Goal: Answer question/provide support: Share knowledge or assist other users

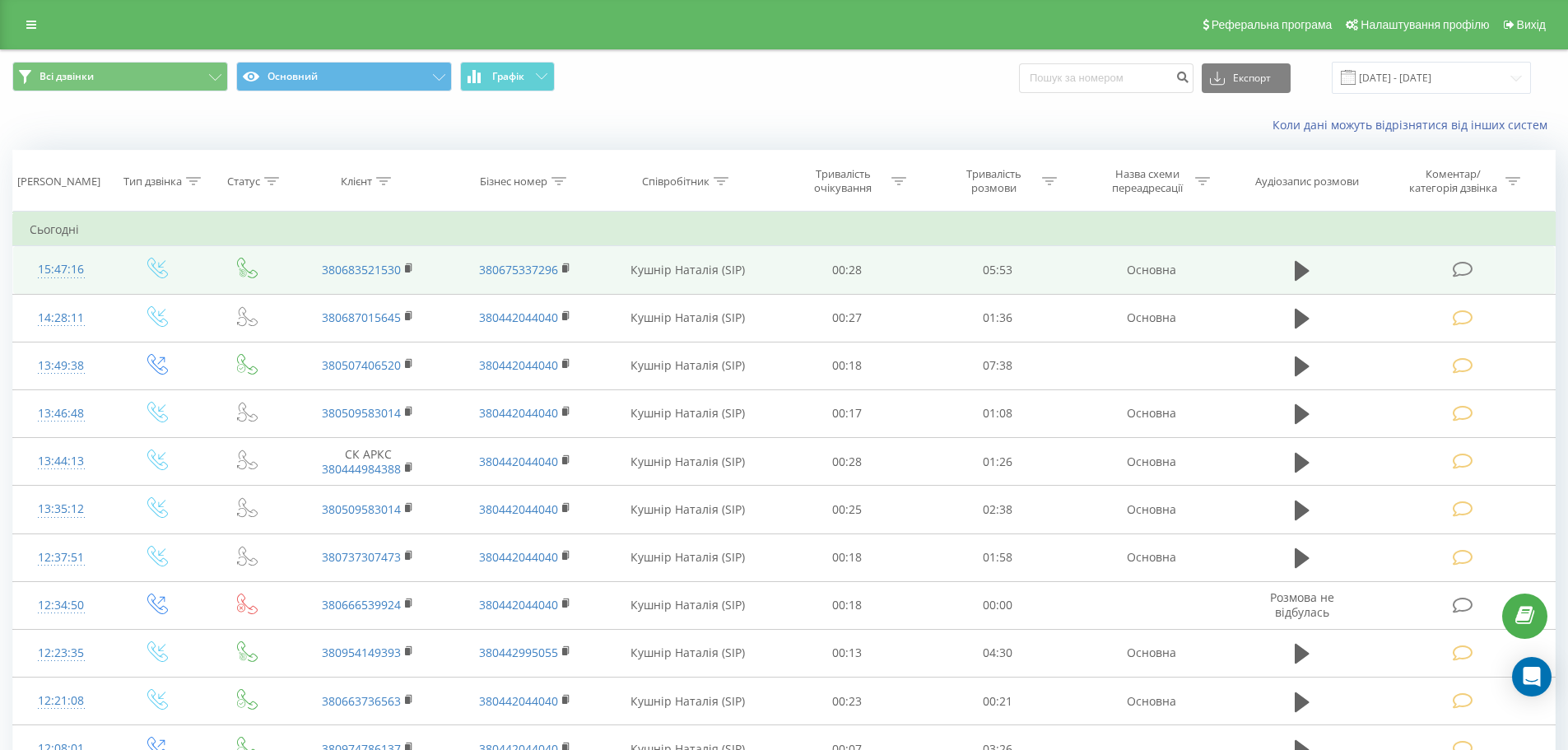
click at [1472, 263] on icon at bounding box center [1463, 270] width 21 height 18
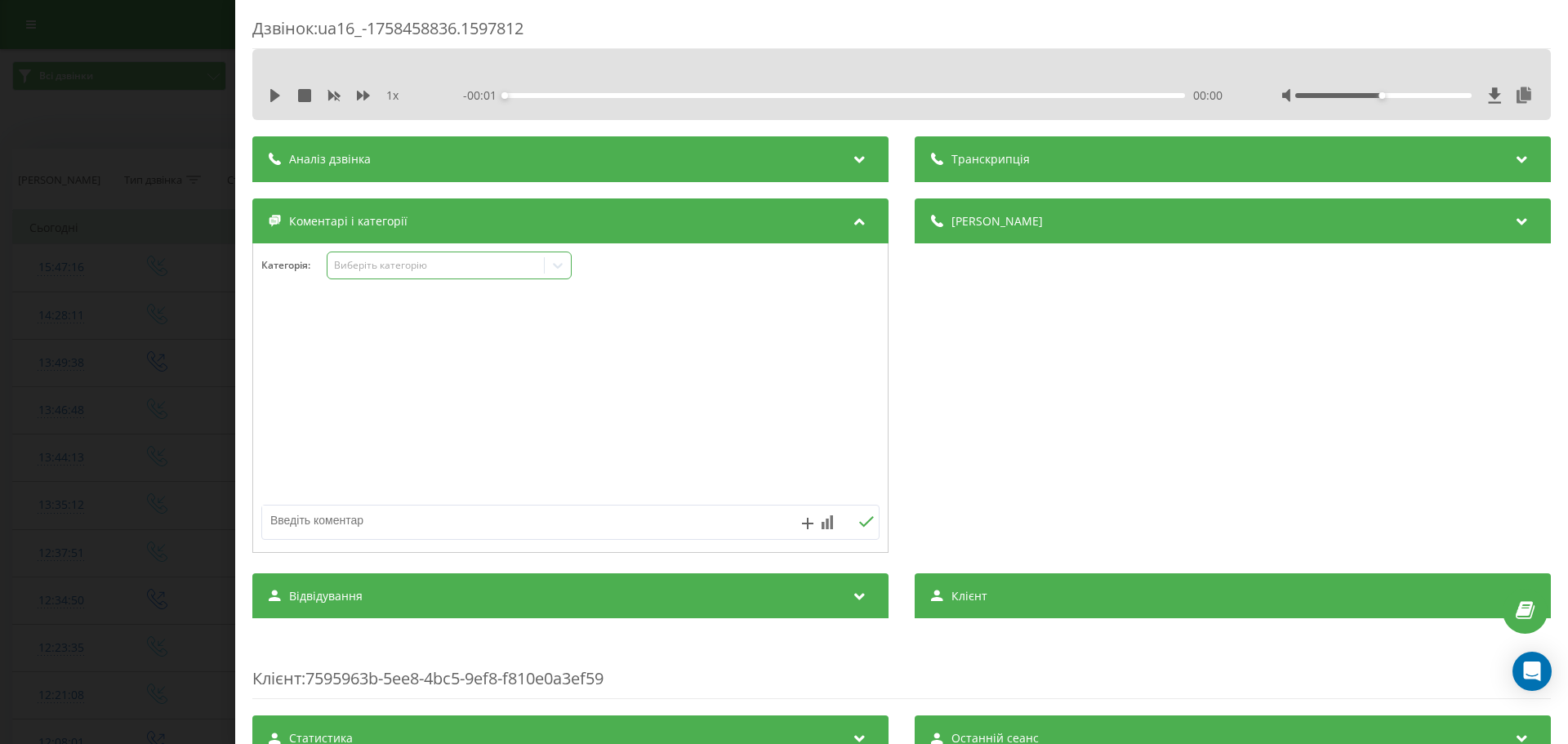
click at [560, 264] on icon at bounding box center [558, 266] width 17 height 17
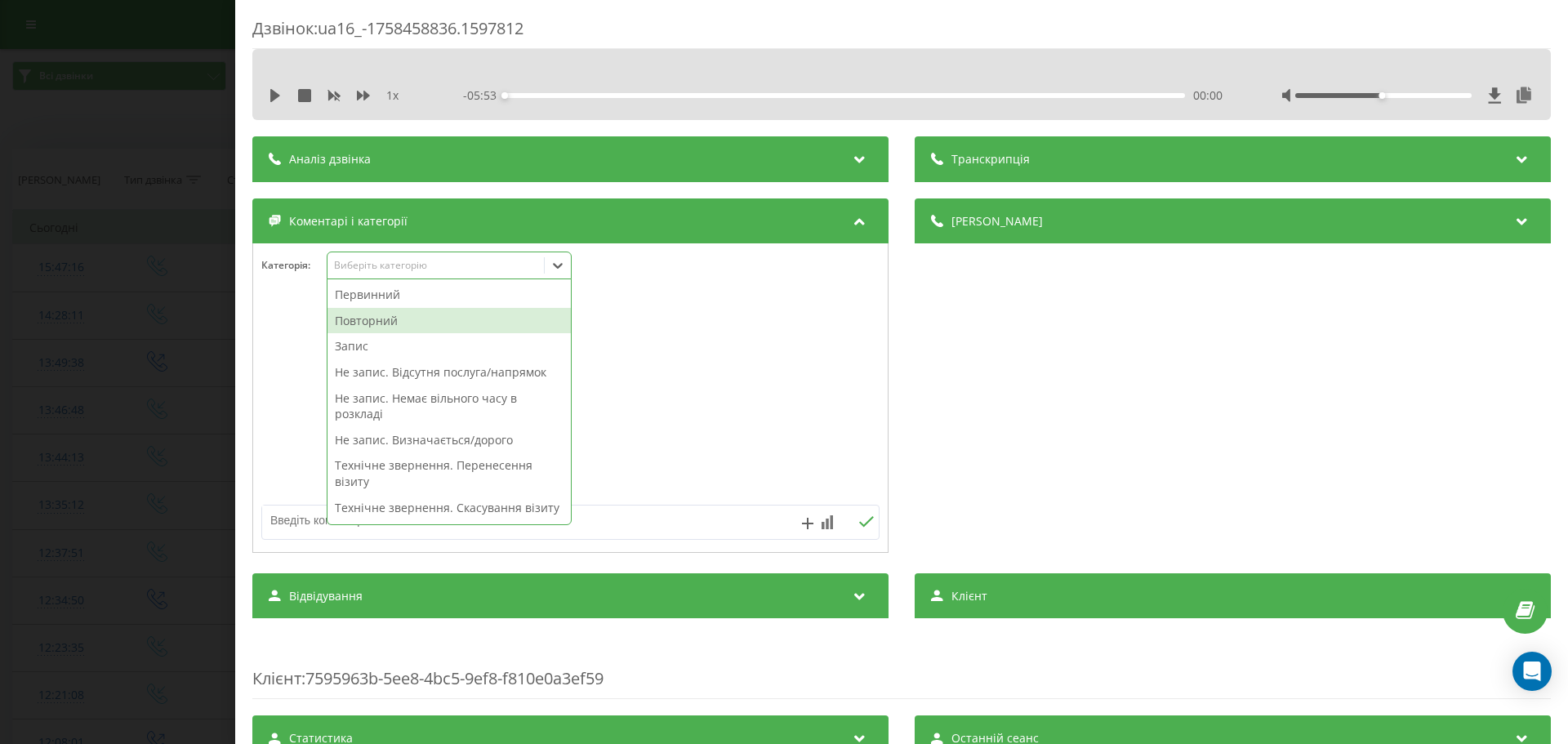
click at [366, 317] on div "Повторний" at bounding box center [449, 321] width 243 height 26
click at [357, 324] on div "Запис" at bounding box center [449, 321] width 243 height 26
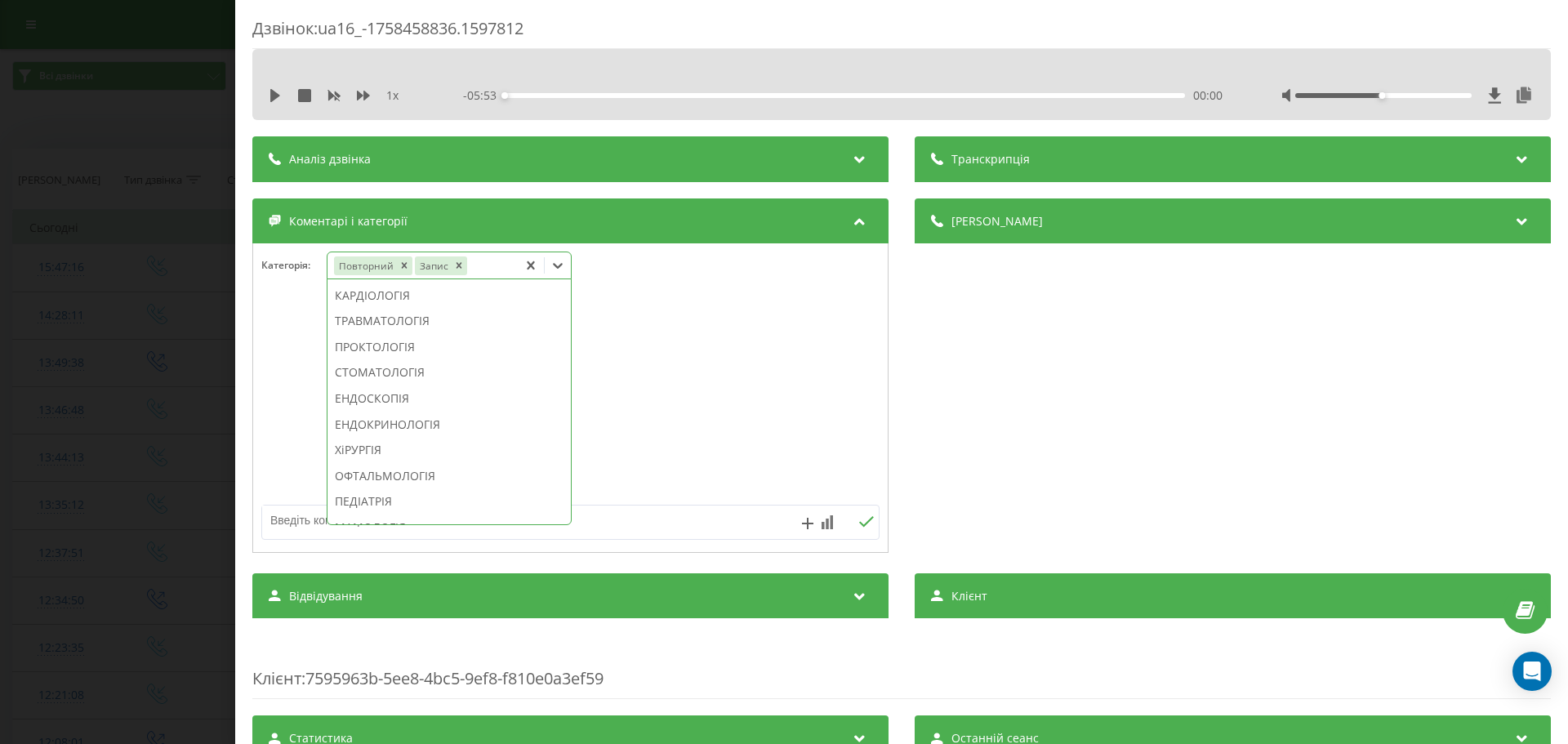
scroll to position [741, 0]
click at [390, 375] on div "СТОМАТОЛОГІЯ" at bounding box center [449, 362] width 243 height 26
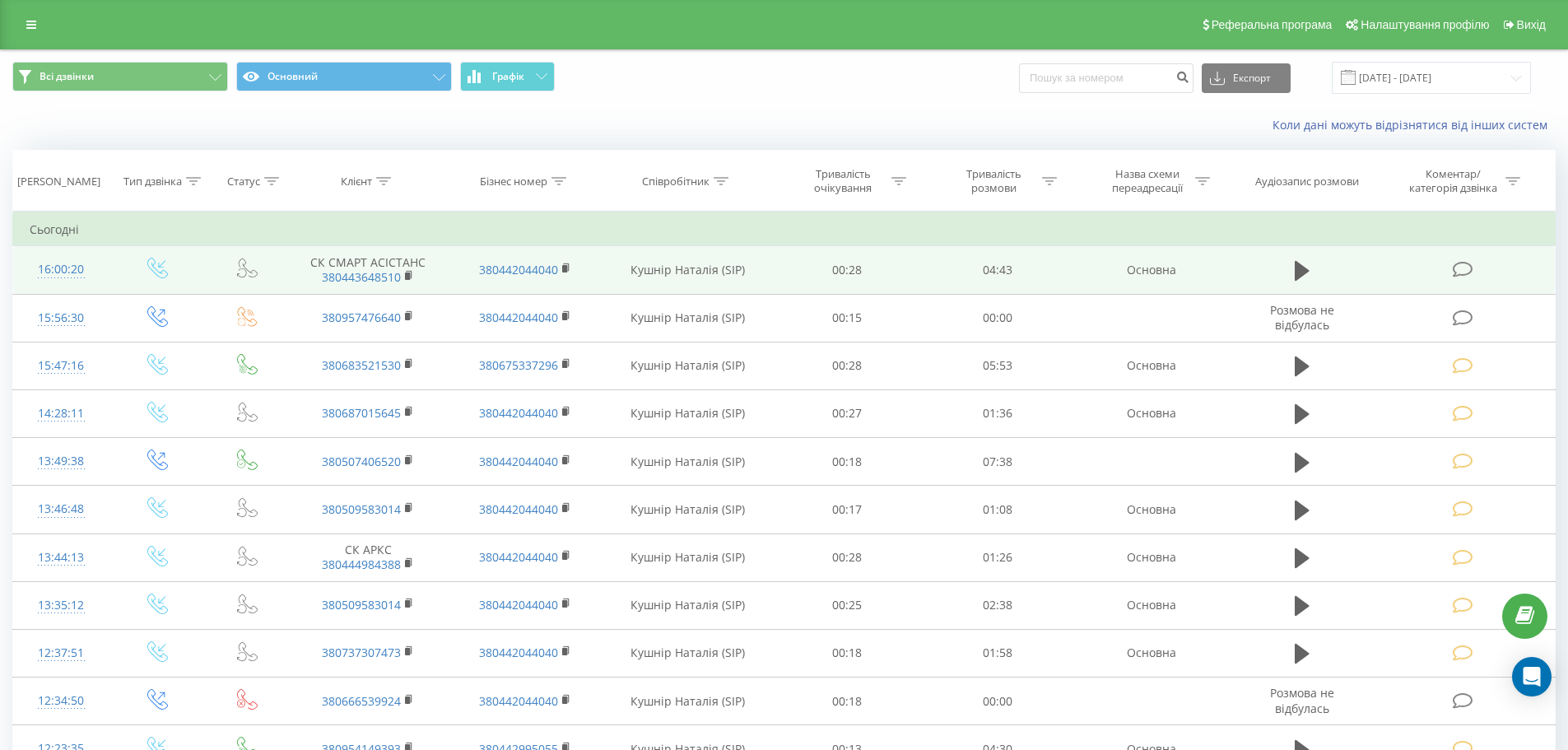
click at [1452, 270] on icon at bounding box center [1463, 270] width 21 height 18
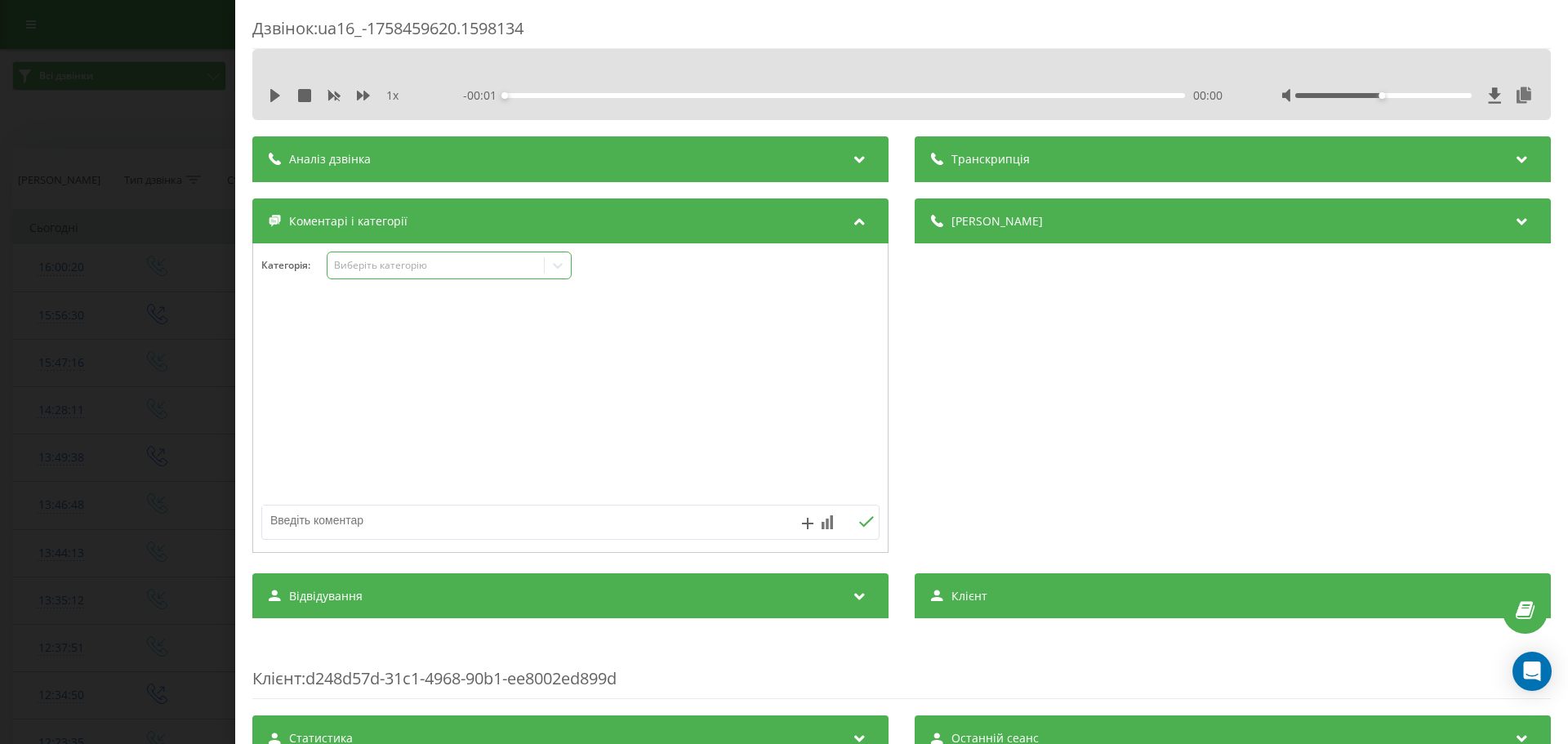
click at [562, 266] on icon at bounding box center [557, 266] width 10 height 6
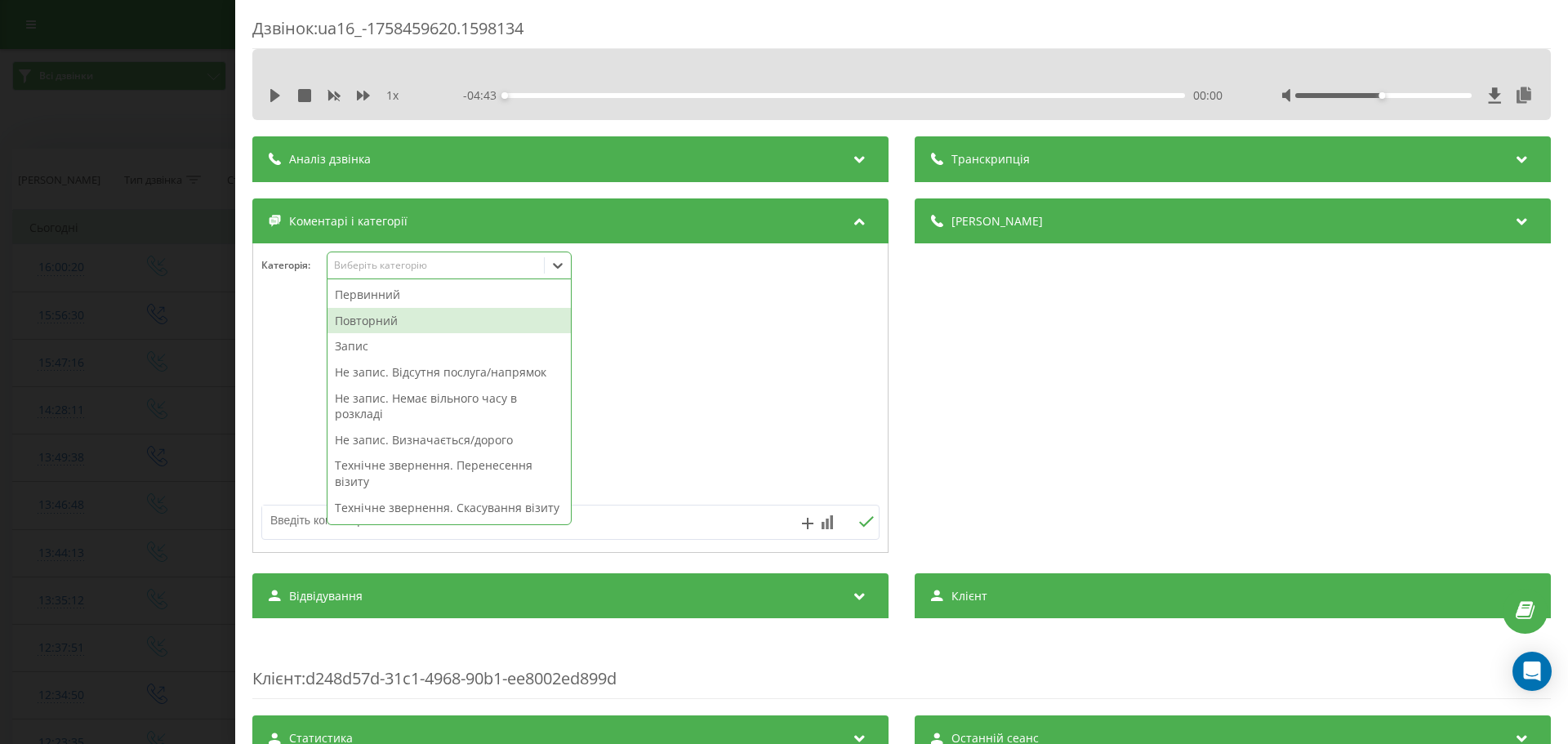
click at [352, 321] on div "Повторний" at bounding box center [449, 321] width 243 height 26
click at [353, 323] on div "Запис" at bounding box center [449, 321] width 243 height 26
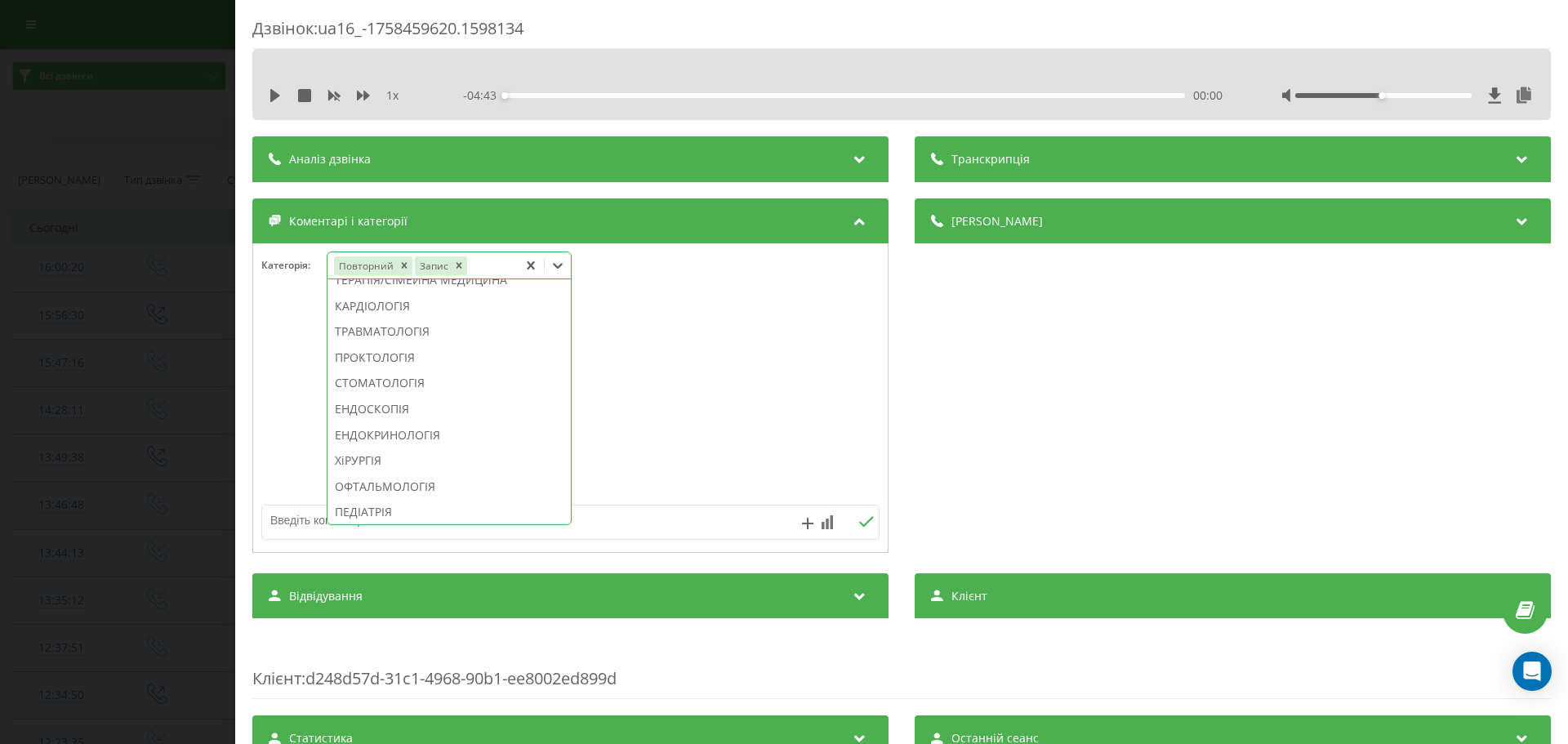
scroll to position [757, 0]
click at [427, 359] on div "СТОМАТОЛОГІЯ" at bounding box center [449, 346] width 243 height 26
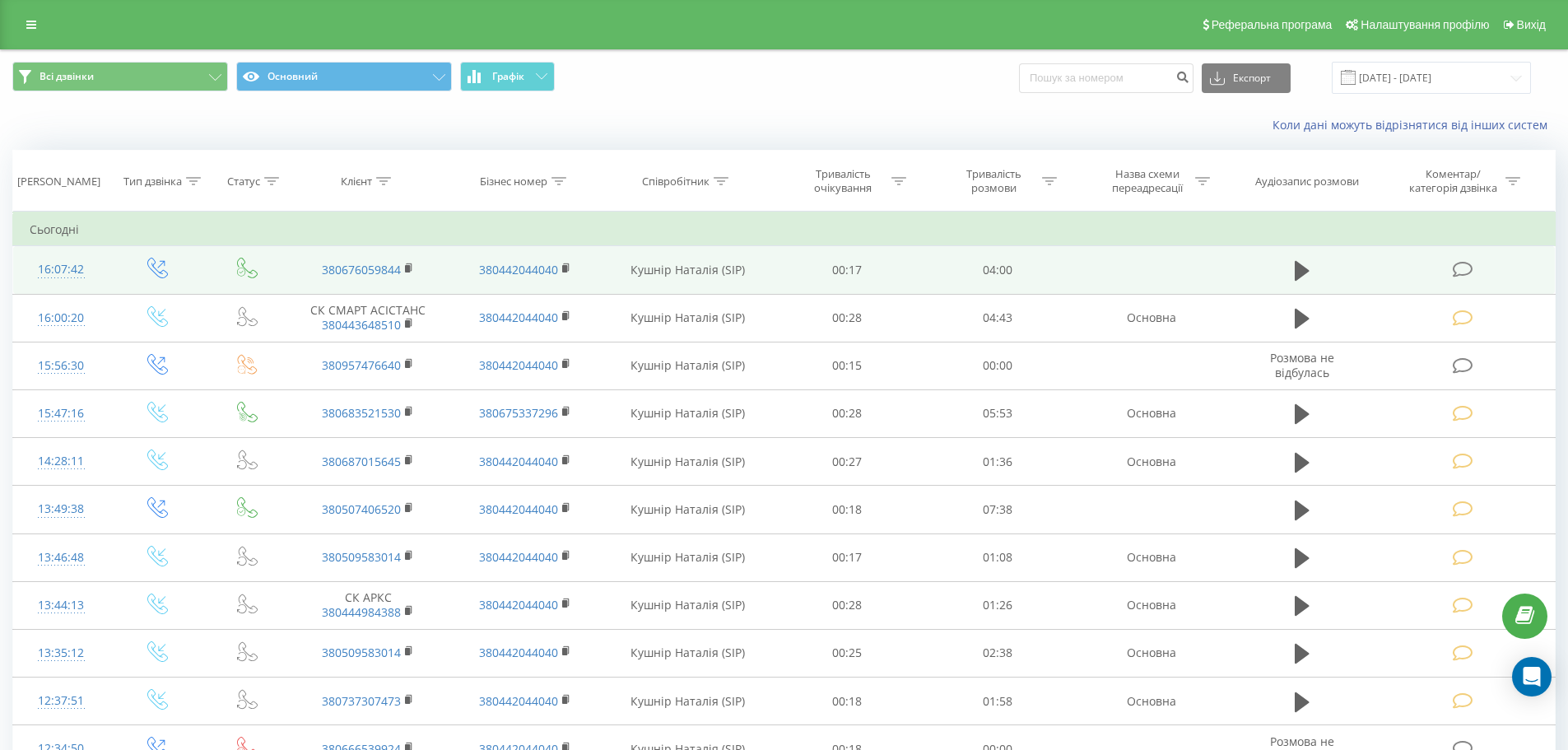
click at [1467, 265] on icon at bounding box center [1463, 270] width 21 height 18
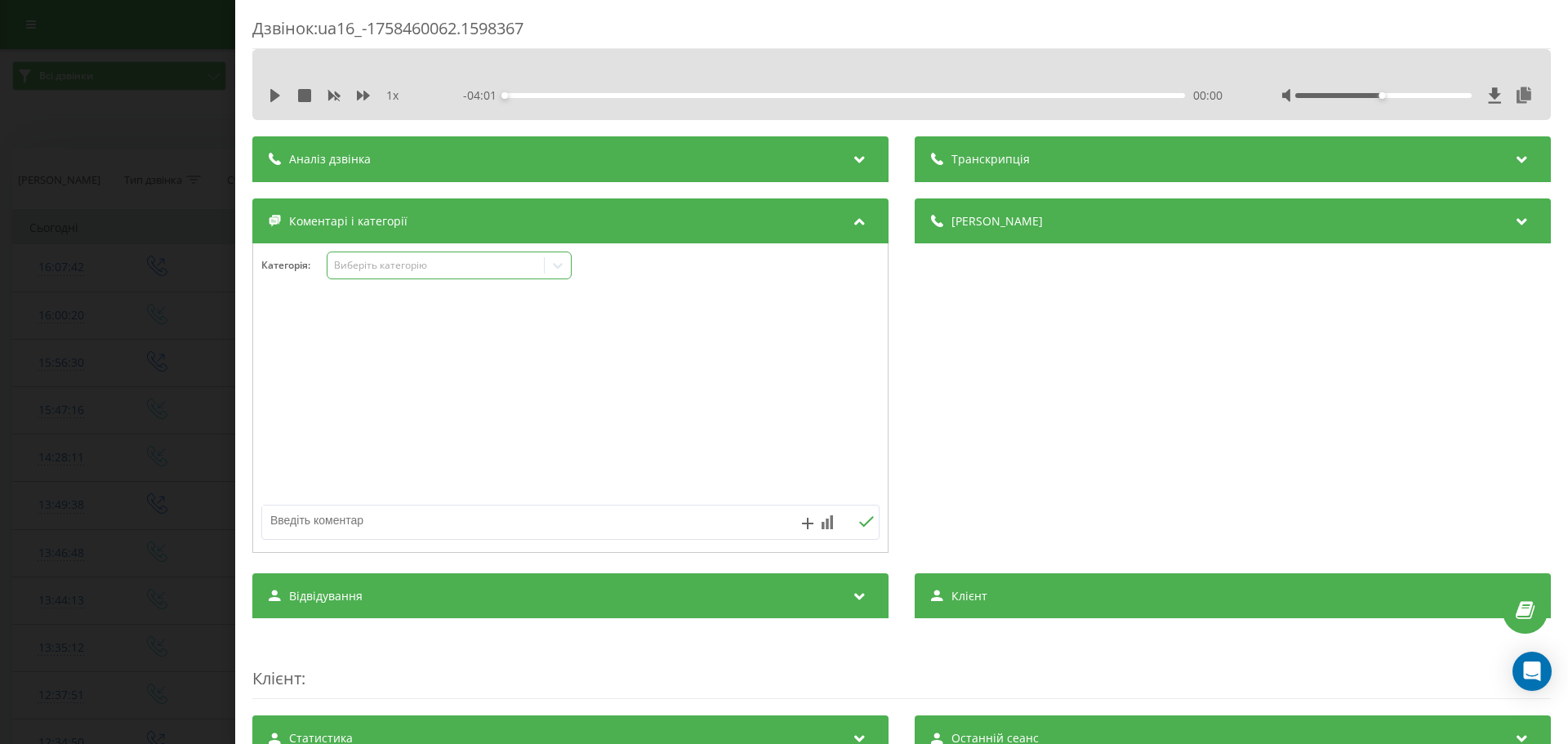
click at [556, 263] on icon at bounding box center [558, 266] width 17 height 17
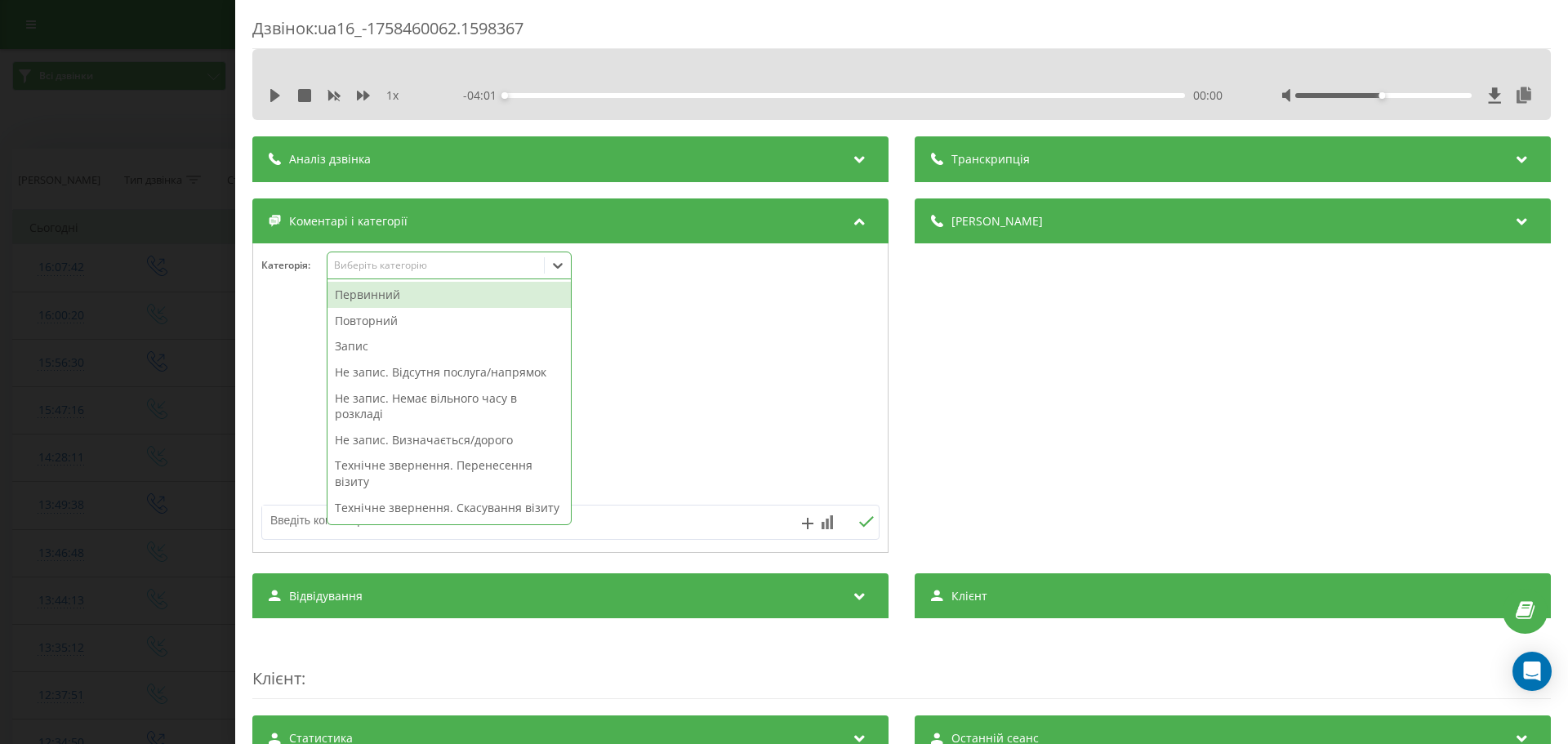
click at [375, 292] on div "Первинний" at bounding box center [449, 294] width 243 height 26
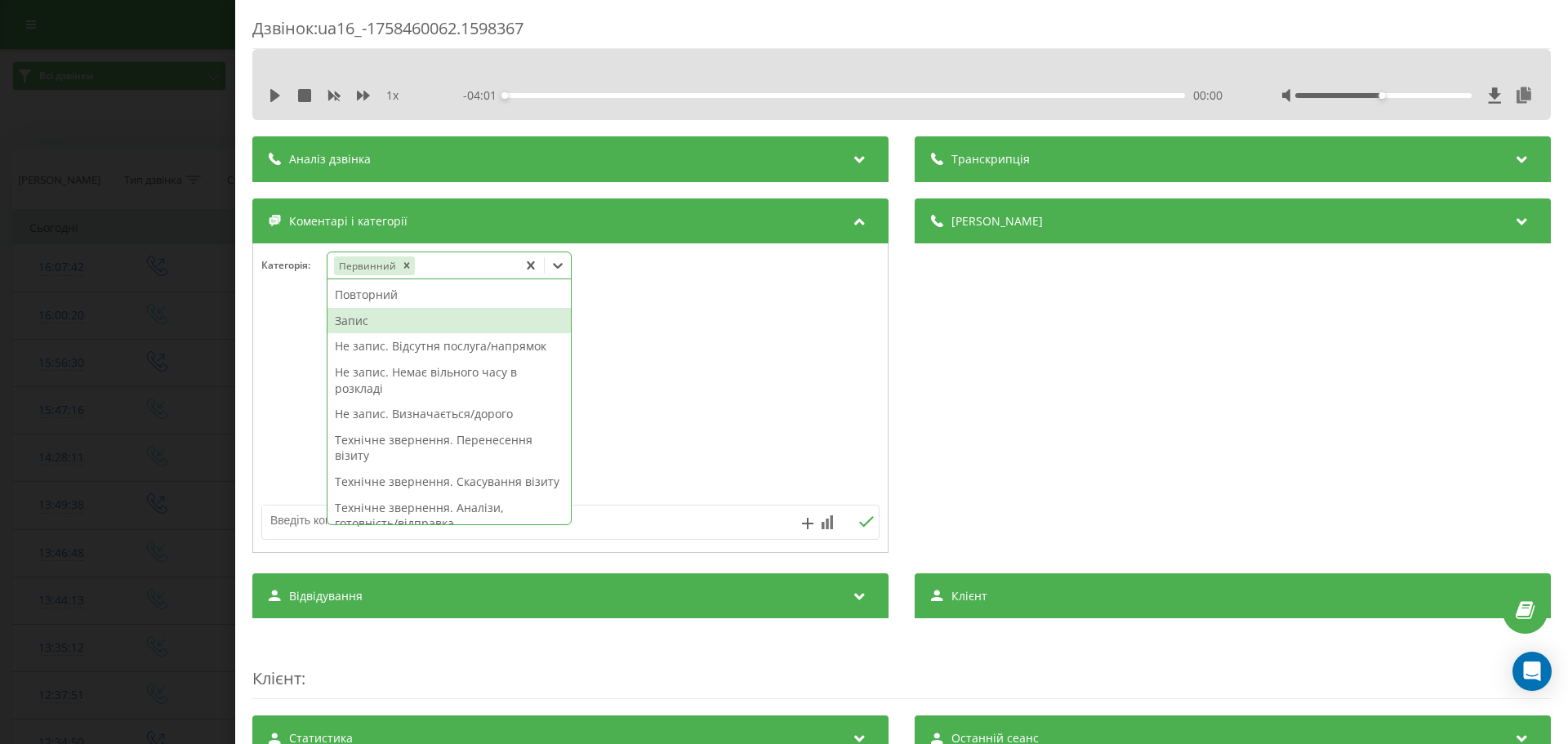
click at [360, 326] on div "Запис" at bounding box center [449, 321] width 243 height 26
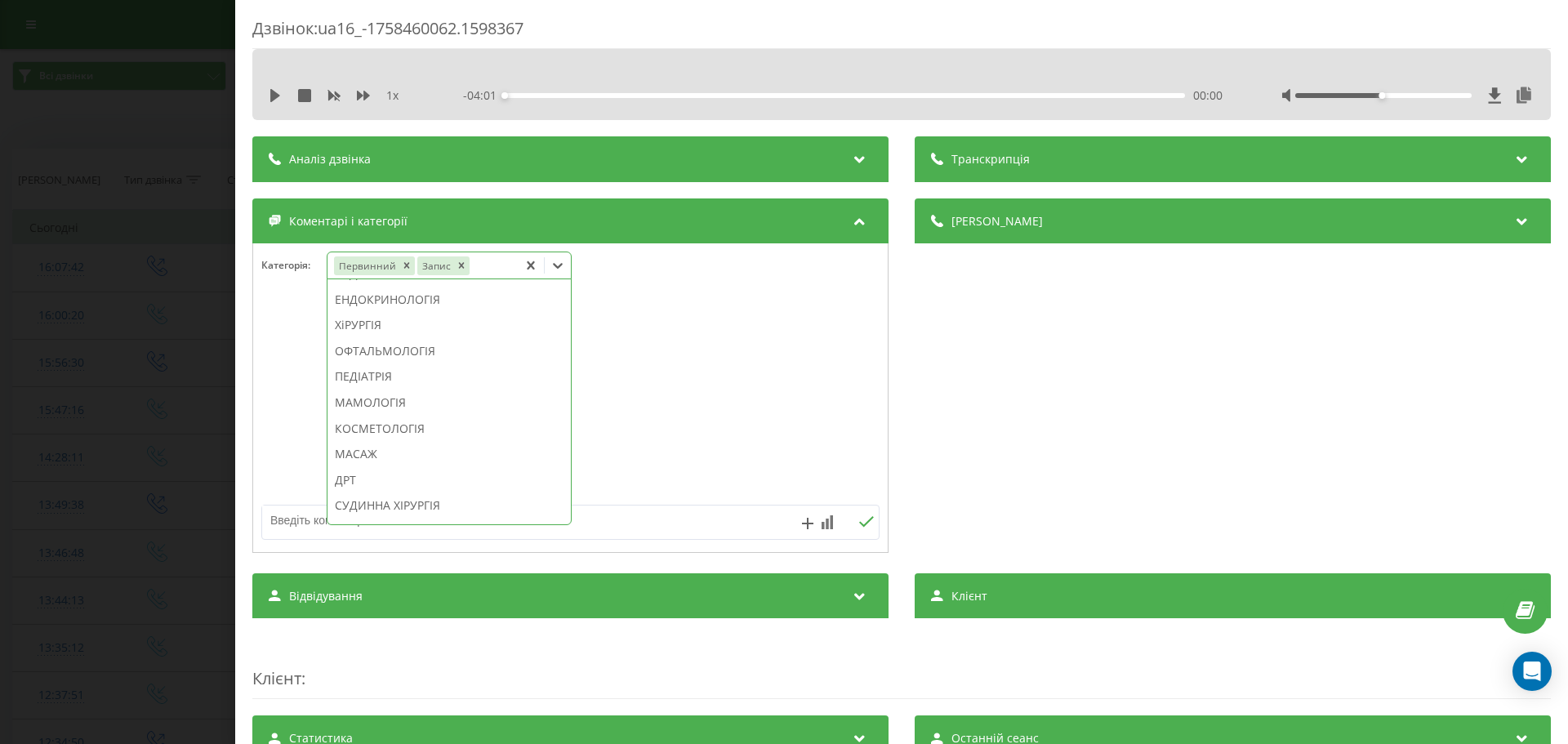
scroll to position [877, 0]
click at [460, 420] on div "КОСМЕТОЛОГІЯ" at bounding box center [449, 407] width 243 height 26
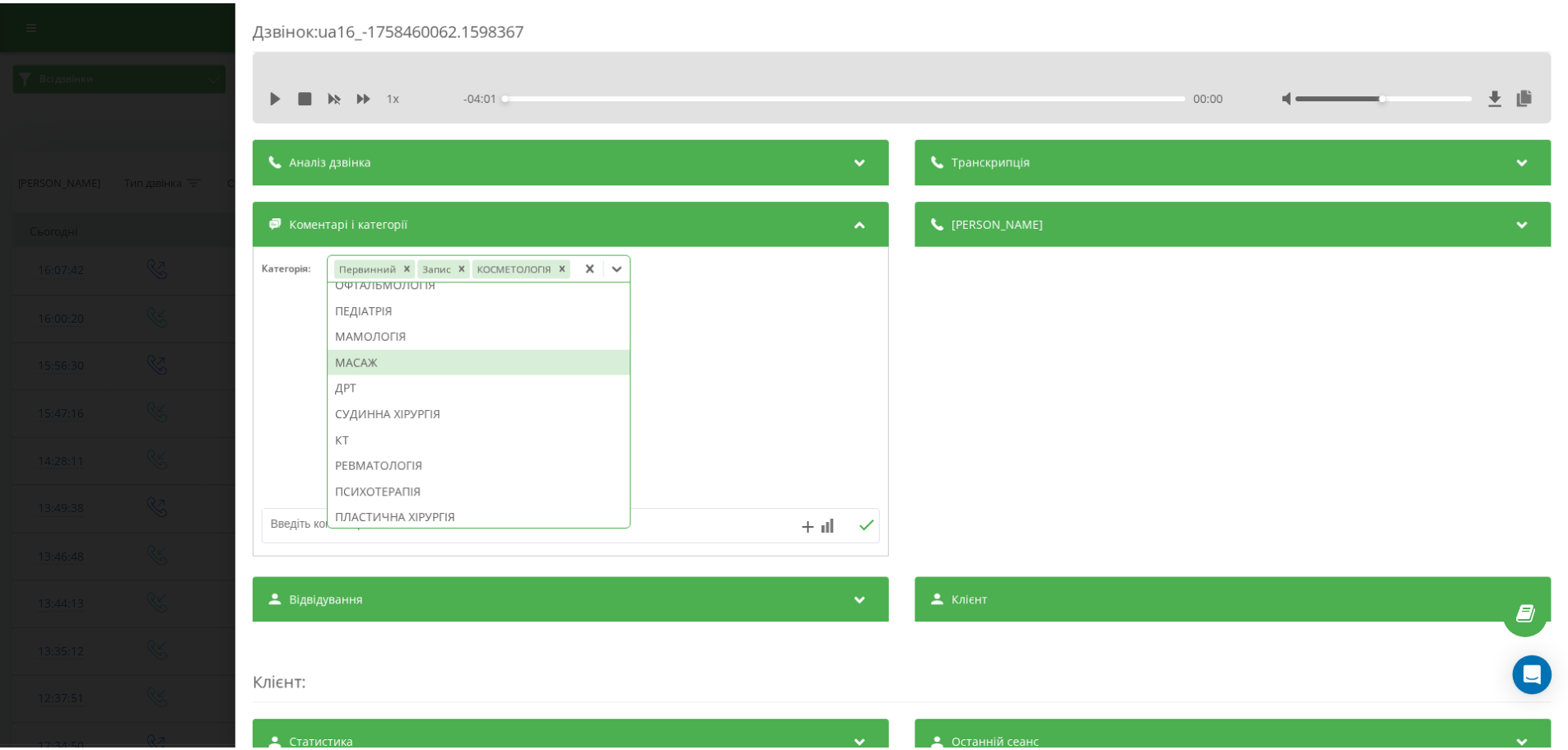
scroll to position [786, 0]
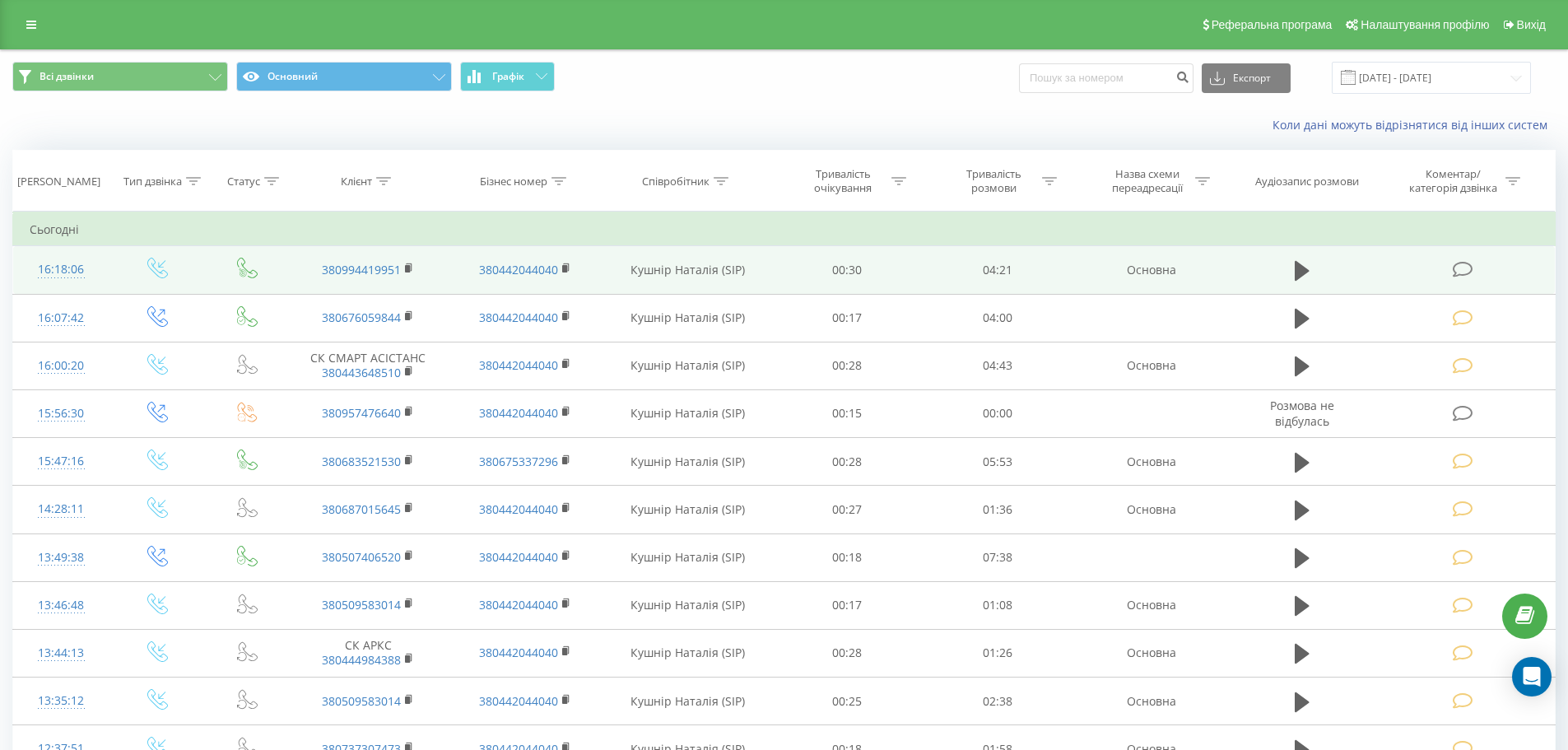
click at [1450, 269] on td at bounding box center [1464, 270] width 181 height 48
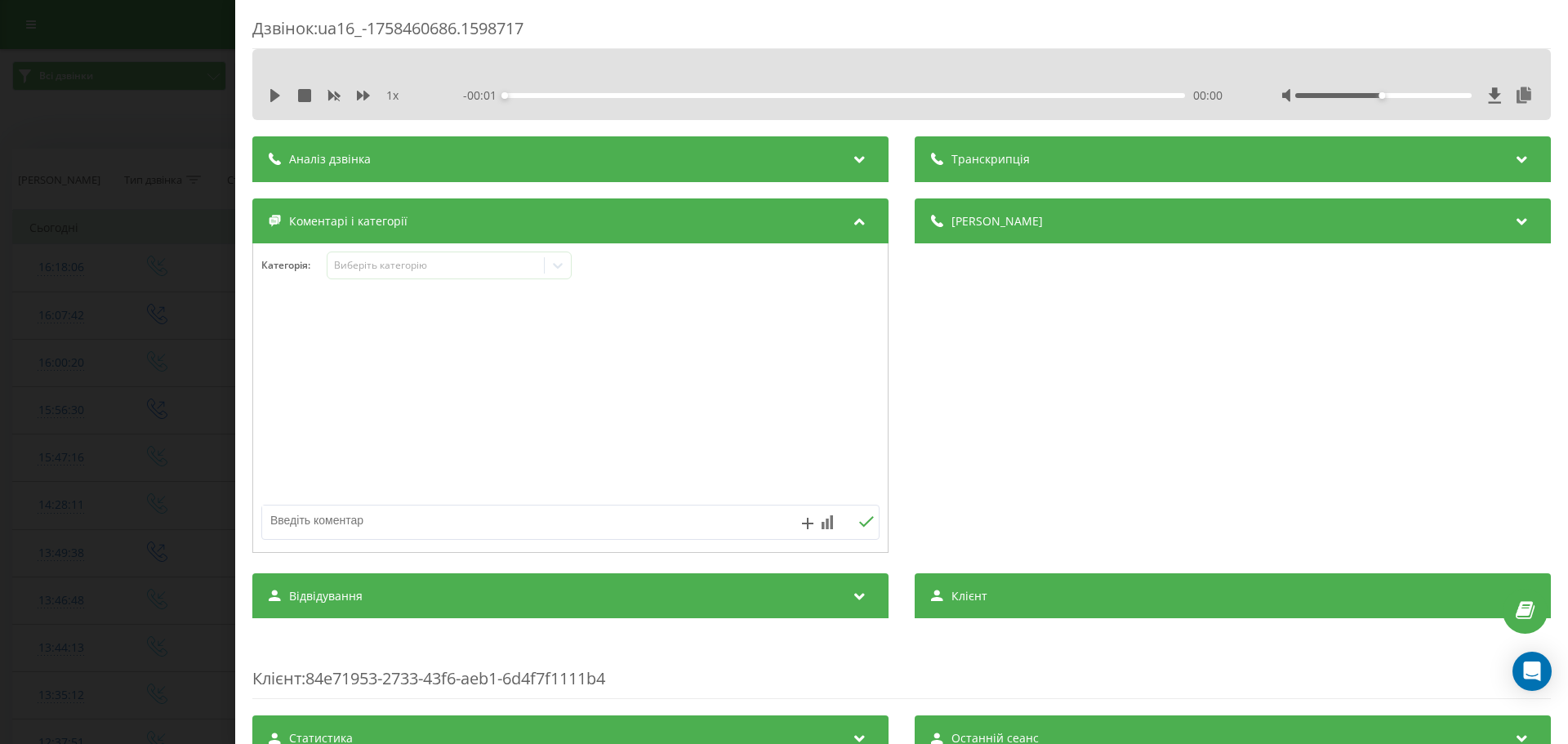
click at [280, 515] on textarea at bounding box center [508, 520] width 493 height 30
click at [352, 254] on div "Виберіть категорію" at bounding box center [449, 266] width 245 height 28
drag, startPoint x: 342, startPoint y: 266, endPoint x: 365, endPoint y: 274, distance: 24.4
click at [349, 269] on div "Виберіть категорію" at bounding box center [436, 266] width 205 height 13
click at [292, 523] on textarea "Тех" at bounding box center [508, 520] width 493 height 30
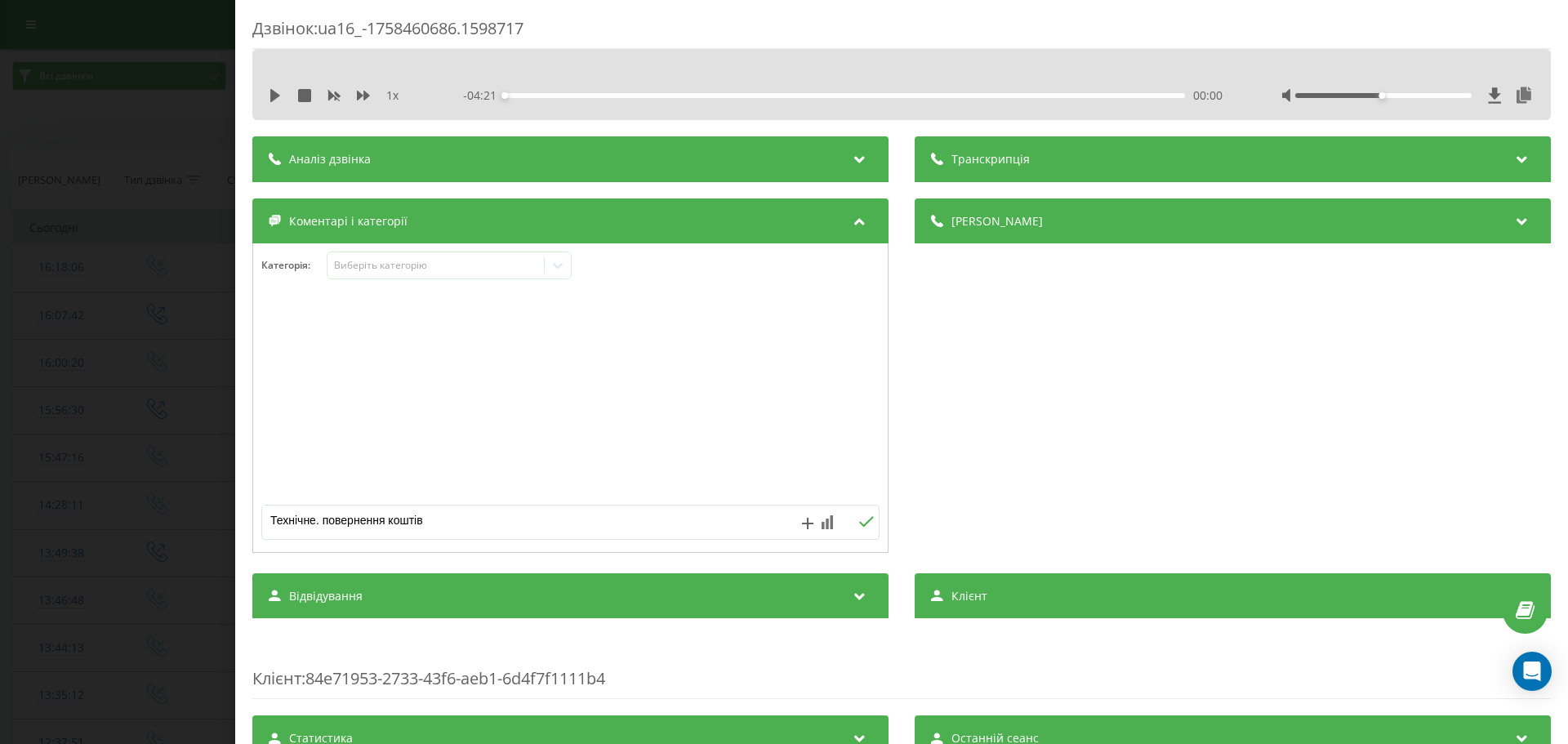
type textarea "Технічне. повернення коштів"
click at [858, 520] on icon at bounding box center [865, 522] width 16 height 11
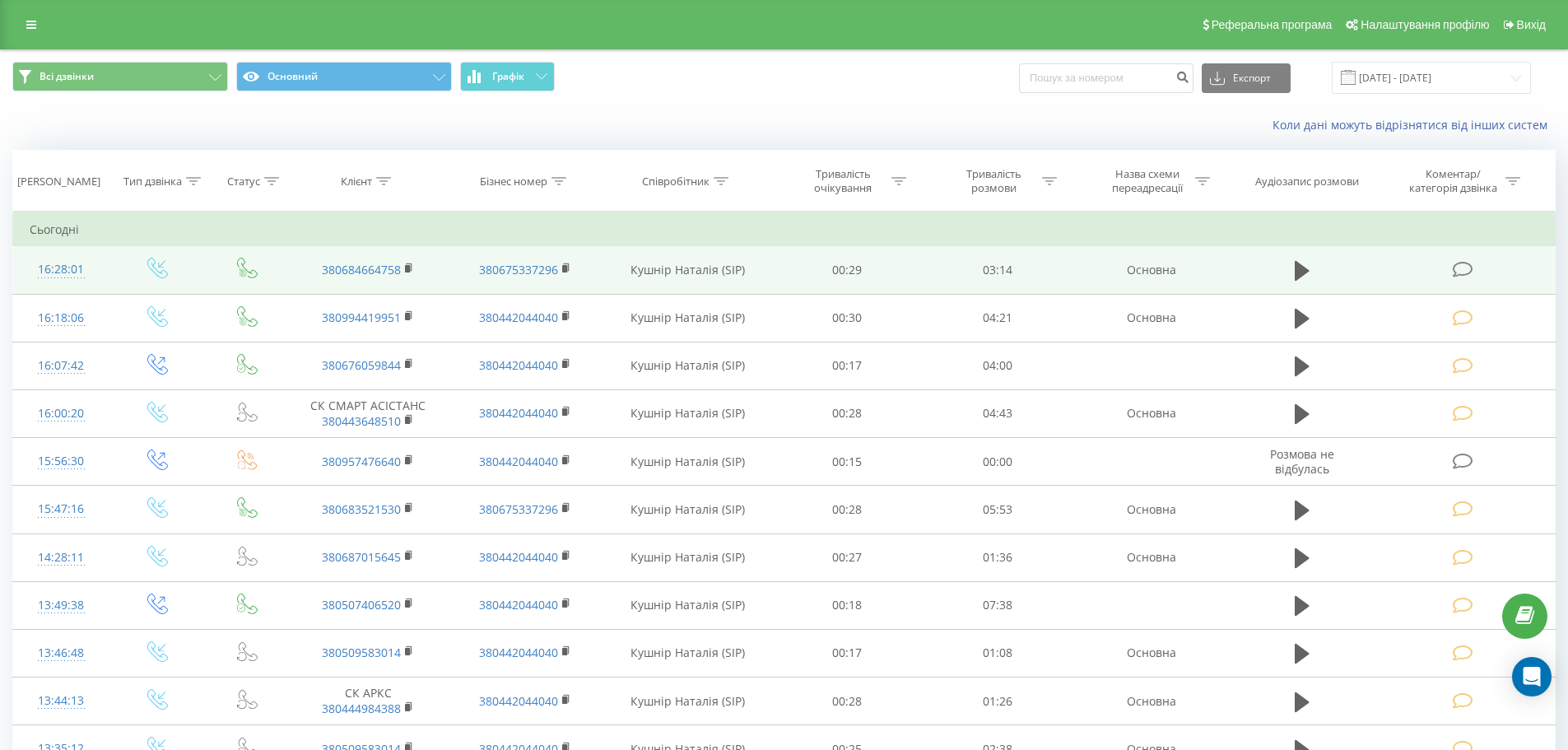
click at [1467, 267] on icon at bounding box center [1463, 270] width 21 height 18
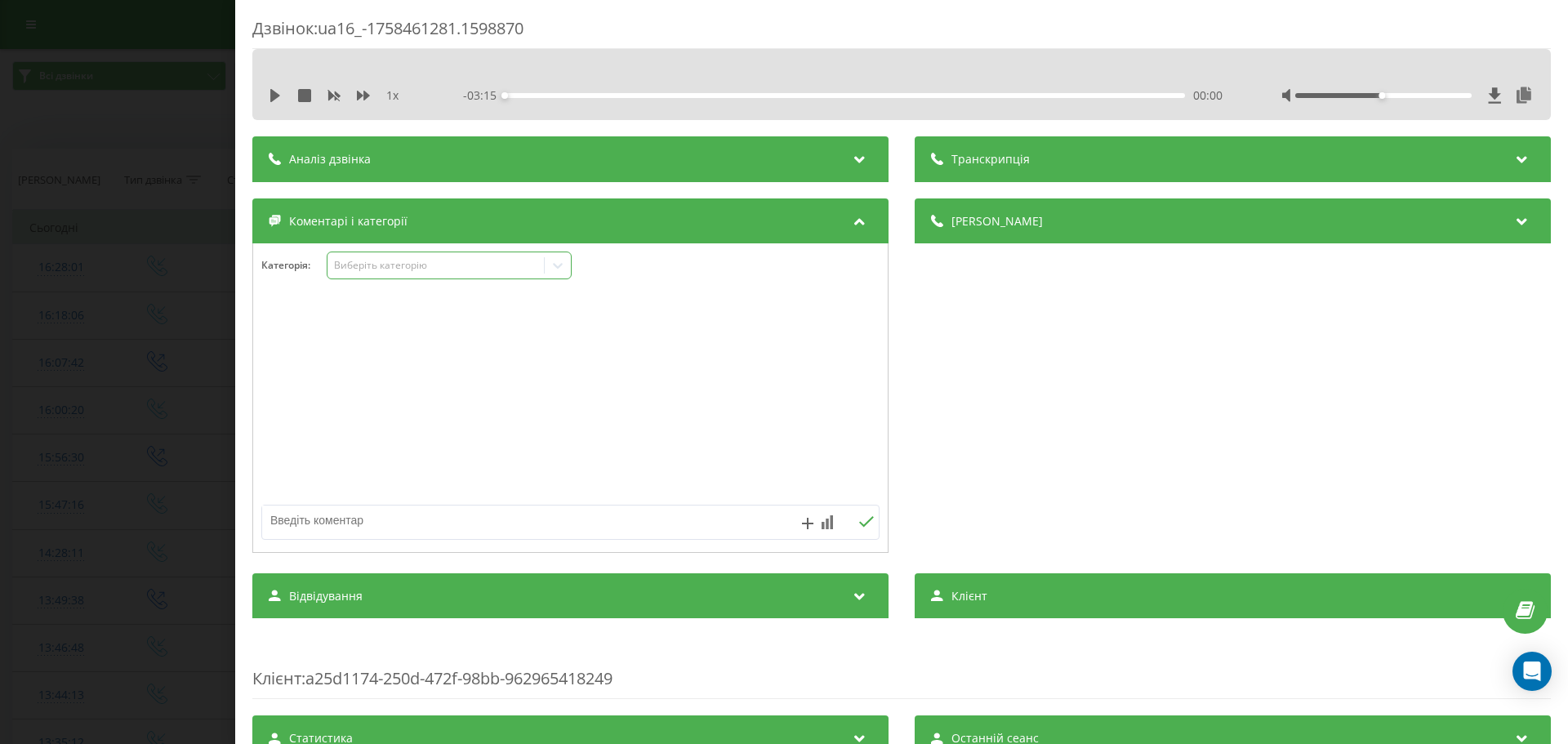
click at [554, 266] on icon at bounding box center [558, 266] width 17 height 17
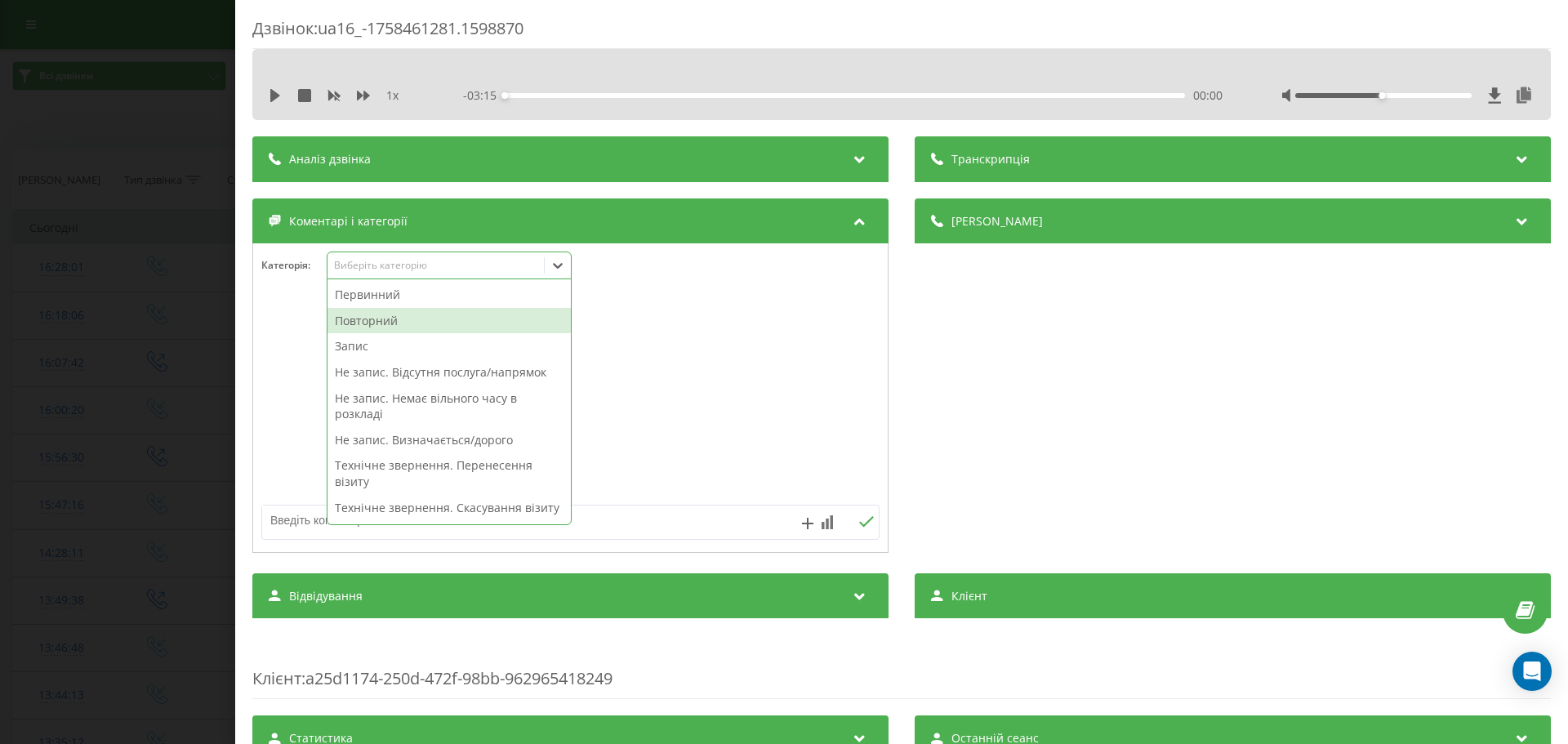
click at [363, 320] on div "Повторний" at bounding box center [449, 321] width 243 height 26
click at [365, 318] on div "Запис" at bounding box center [449, 321] width 243 height 26
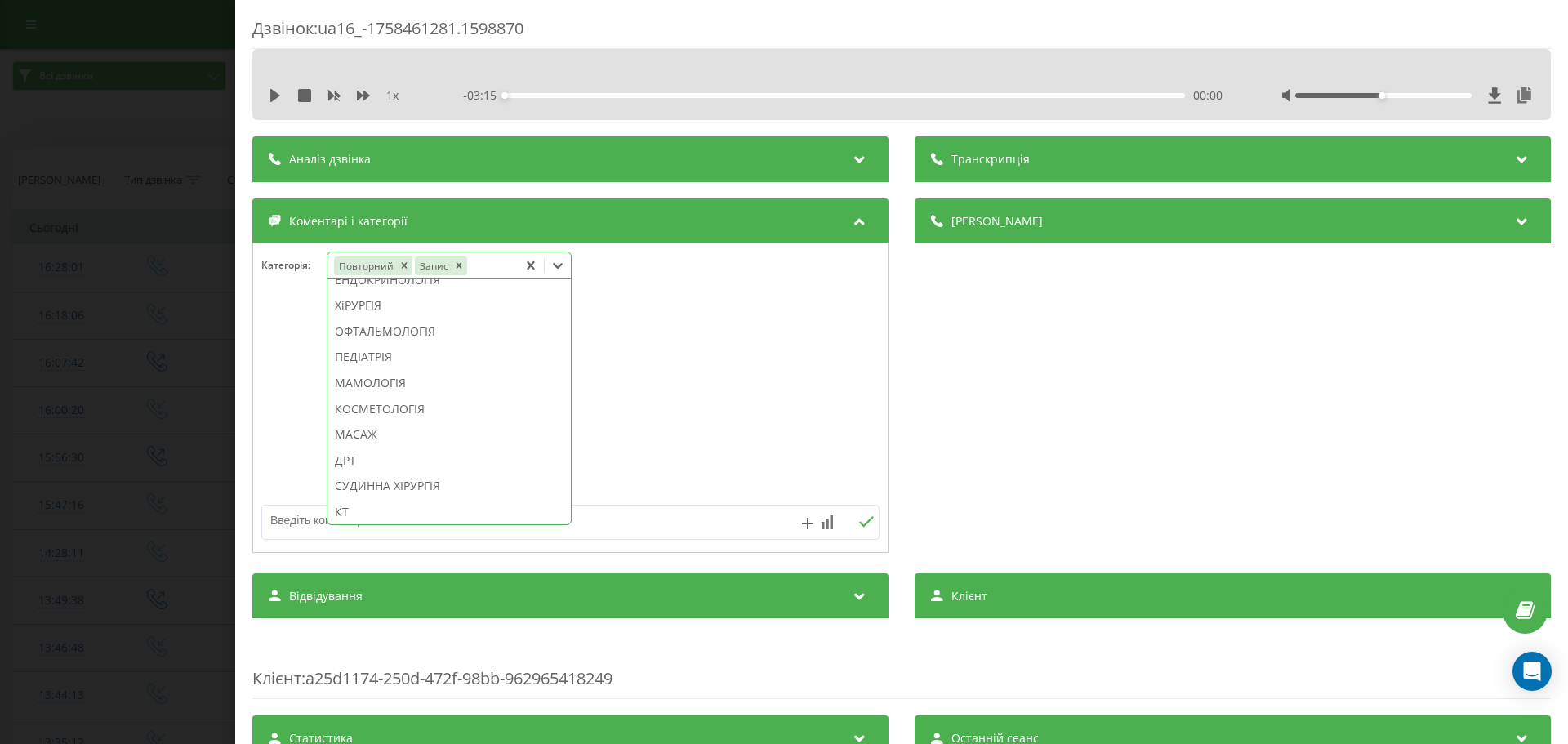
scroll to position [881, 0]
click at [403, 416] on div "КОСМЕТОЛОГІЯ" at bounding box center [449, 403] width 243 height 26
